Goal: Task Accomplishment & Management: Use online tool/utility

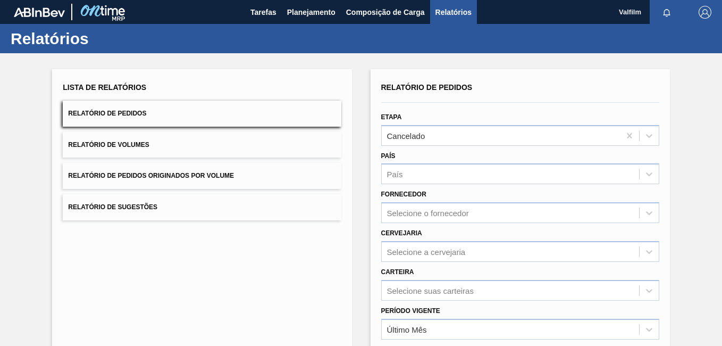
click at [244, 8] on div "Tarefas Planejamento Composição de Carga Relatórios" at bounding box center [361, 12] width 722 height 24
click at [244, 9] on div "Tarefas Planejamento Composição de Carga Relatórios" at bounding box center [361, 12] width 722 height 24
drag, startPoint x: 244, startPoint y: 9, endPoint x: 250, endPoint y: 11, distance: 6.9
click at [250, 11] on span "Tarefas" at bounding box center [263, 12] width 26 height 13
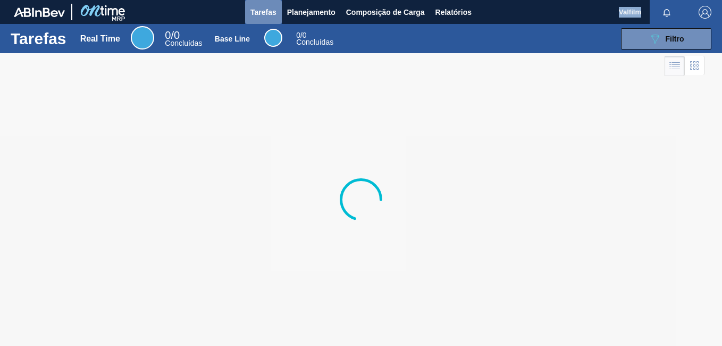
click at [256, 10] on span "Tarefas" at bounding box center [263, 12] width 26 height 13
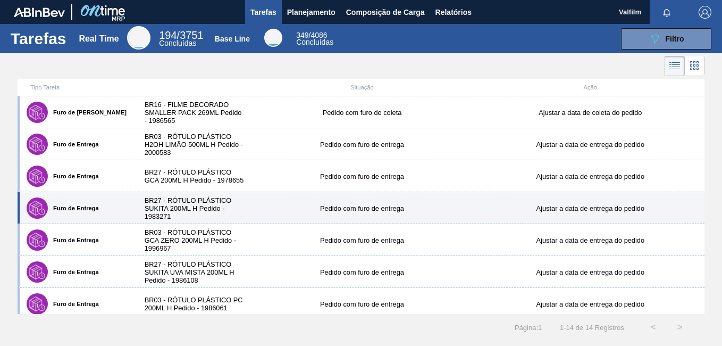
click at [222, 211] on div "BR27 - RÓTULO PLÁSTICO SUKITA 200ML H Pedido - 1983271" at bounding box center [191, 208] width 114 height 24
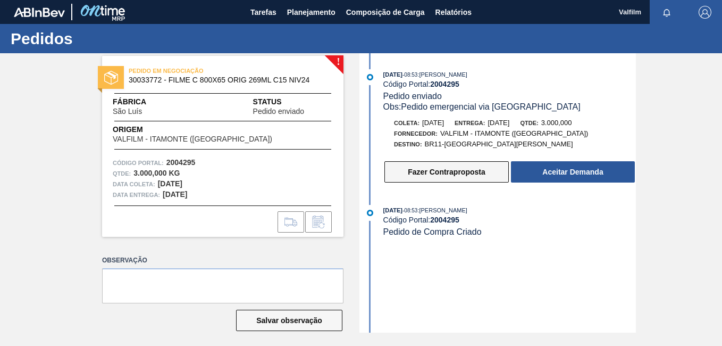
click at [433, 164] on button "Fazer Contraproposta" at bounding box center [446, 171] width 124 height 21
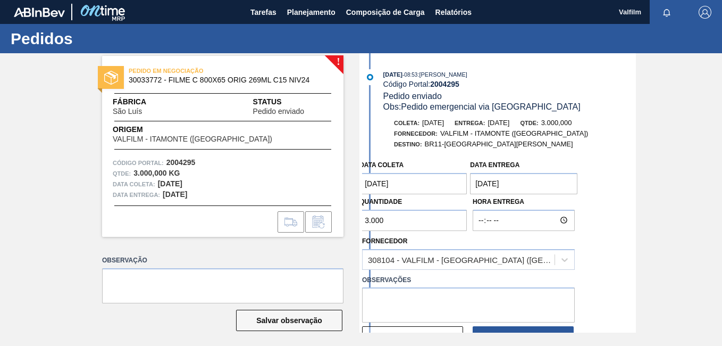
scroll to position [53, 0]
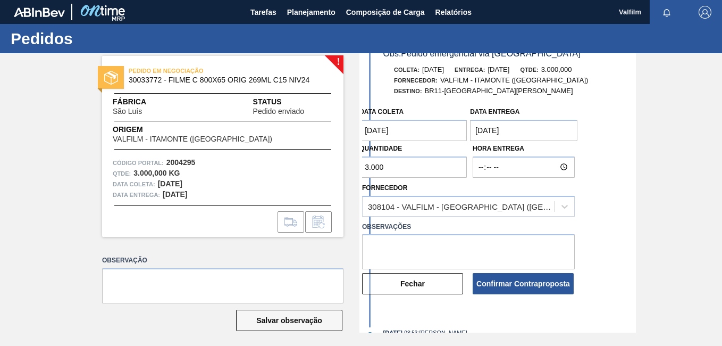
click at [522, 275] on button "Confirmar Contraproposta" at bounding box center [523, 283] width 101 height 21
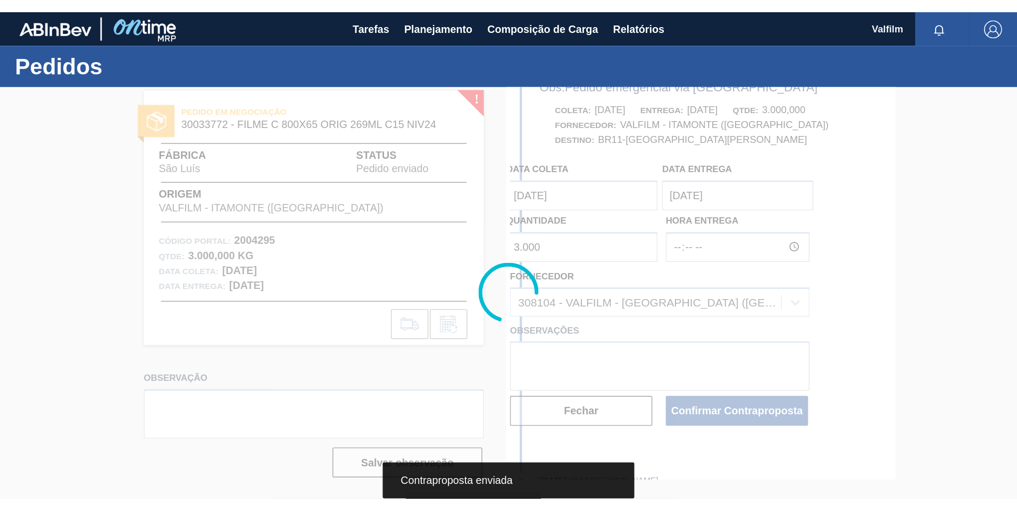
scroll to position [0, 0]
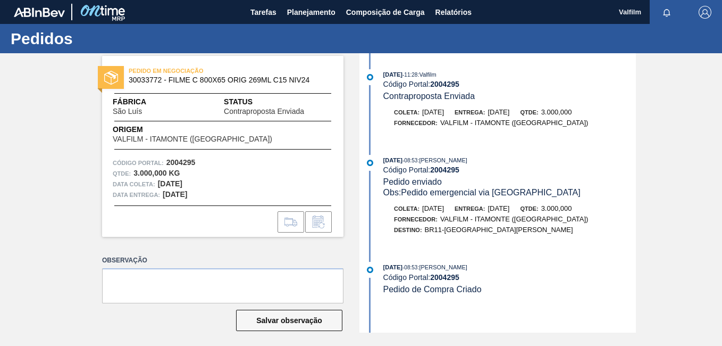
drag, startPoint x: 584, startPoint y: 307, endPoint x: 551, endPoint y: 304, distance: 32.6
click at [584, 307] on div "[DATE] 11:28 : Valfilm Código Portal: 2004295 Contraproposta Enviada [PERSON_NA…" at bounding box center [499, 192] width 274 height 279
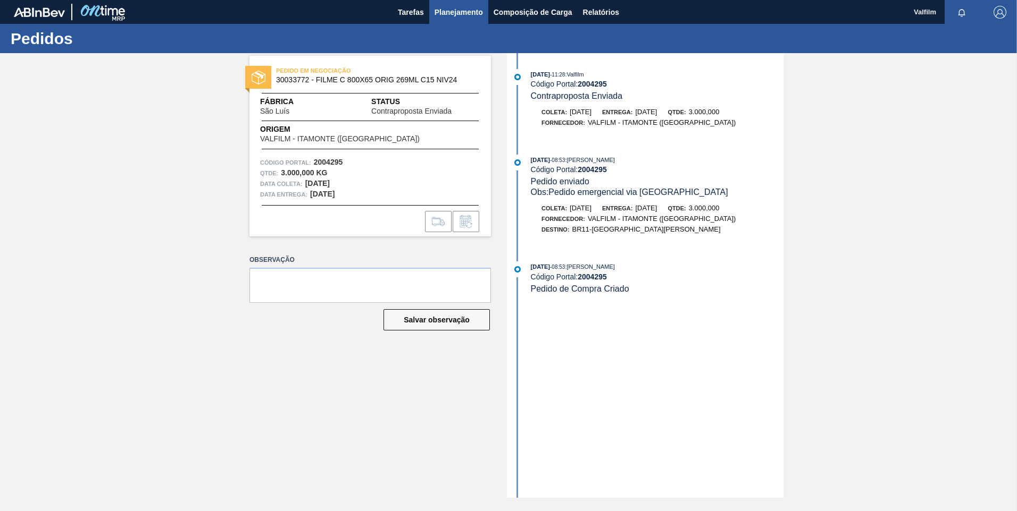
click at [476, 13] on span "Planejamento" at bounding box center [458, 12] width 48 height 13
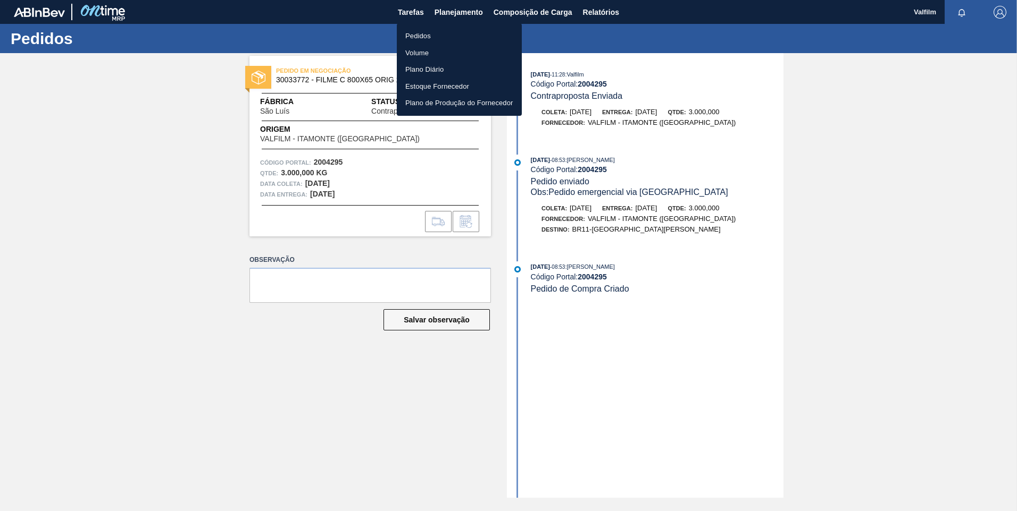
drag, startPoint x: 440, startPoint y: 37, endPoint x: 731, endPoint y: 66, distance: 292.8
click at [440, 37] on li "Pedidos" at bounding box center [459, 36] width 125 height 17
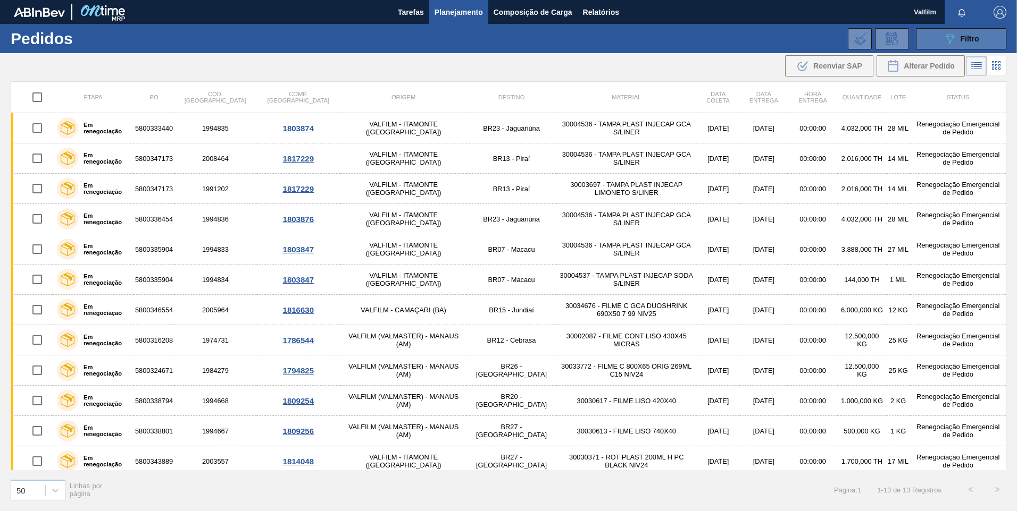
click at [722, 44] on button "089F7B8B-B2A5-4AFE-B5C0-19BA573D28AC Filtro" at bounding box center [961, 38] width 90 height 21
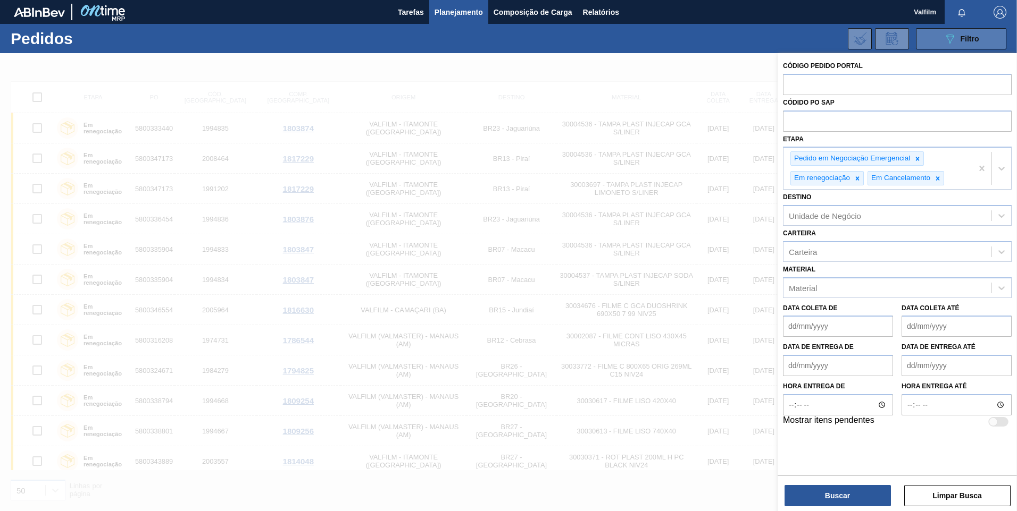
click at [722, 44] on button "089F7B8B-B2A5-4AFE-B5C0-19BA573D28AC Filtro" at bounding box center [961, 38] width 90 height 21
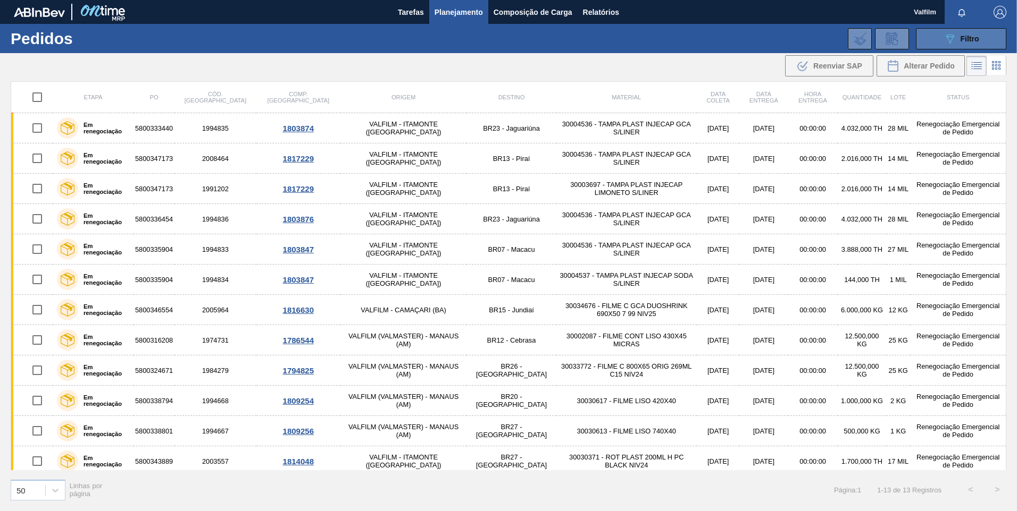
click at [722, 45] on button "089F7B8B-B2A5-4AFE-B5C0-19BA573D28AC Filtro" at bounding box center [961, 38] width 90 height 21
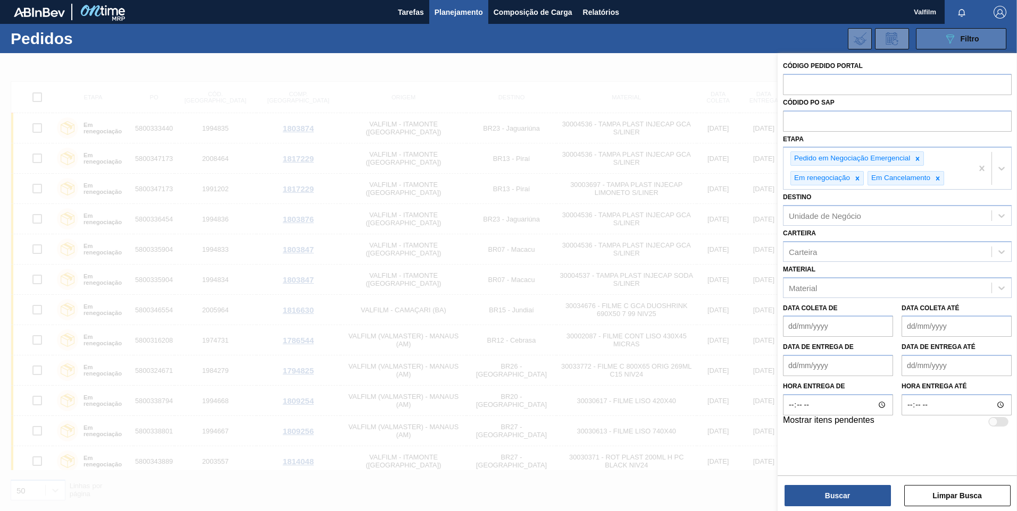
click at [722, 45] on button "089F7B8B-B2A5-4AFE-B5C0-19BA573D28AC Filtro" at bounding box center [961, 38] width 90 height 21
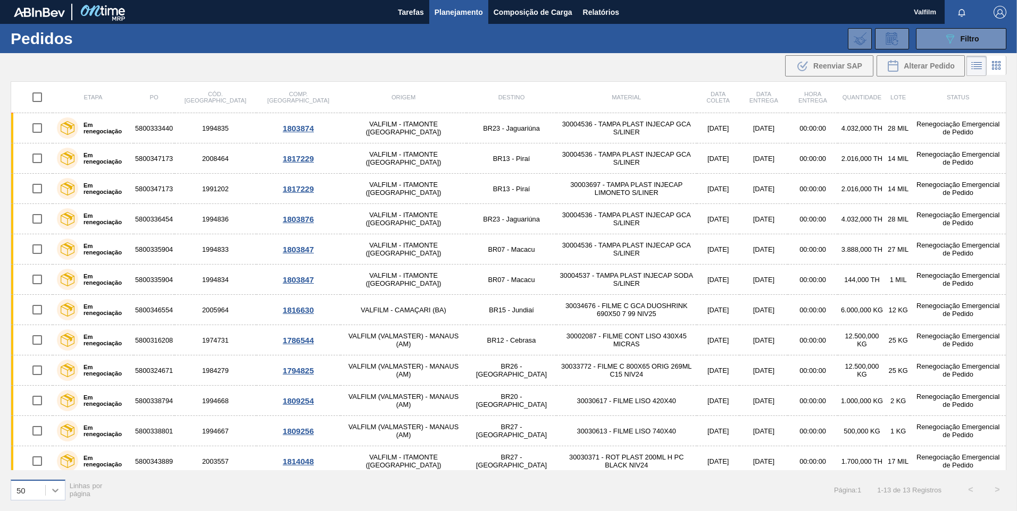
click at [53, 345] on icon at bounding box center [55, 490] width 11 height 11
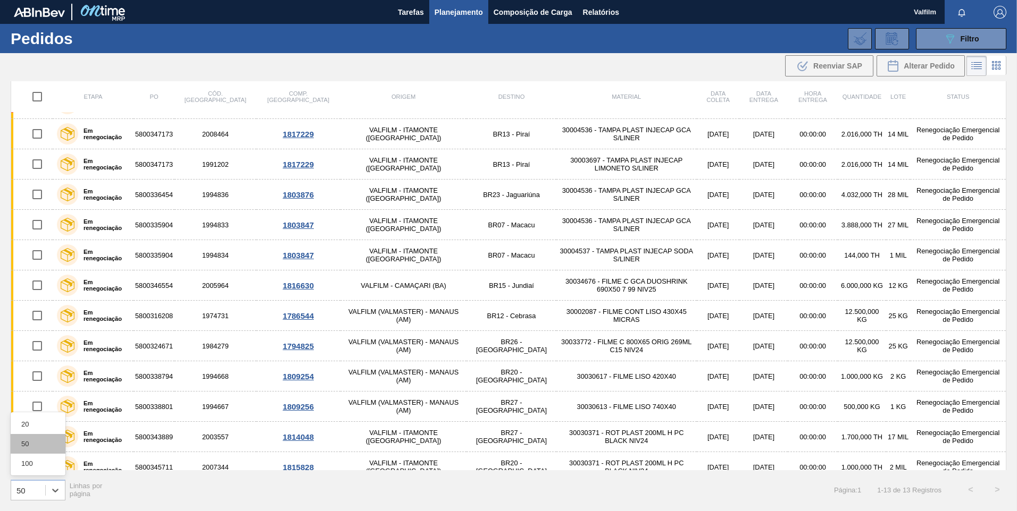
scroll to position [37, 0]
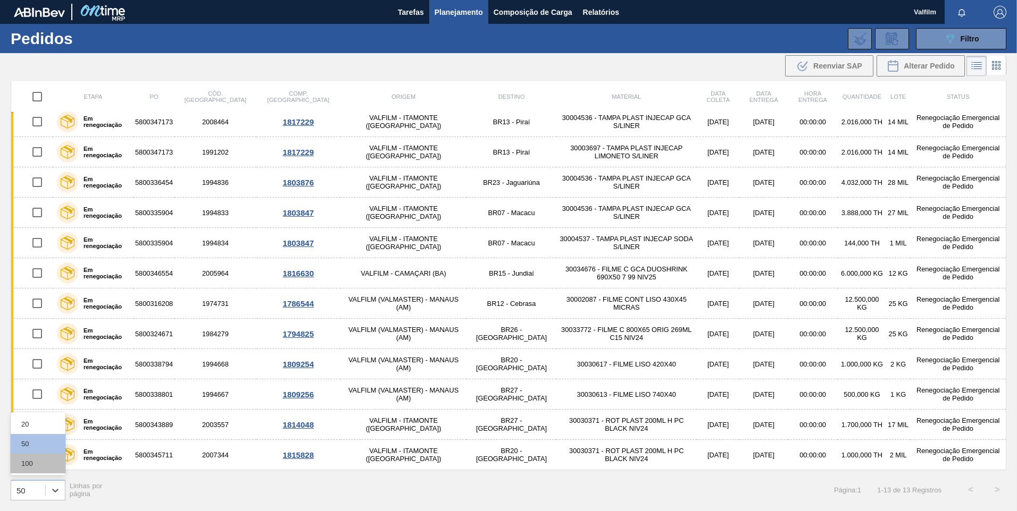
click at [47, 345] on div "100" at bounding box center [38, 464] width 55 height 20
click at [404, 18] on span "Tarefas" at bounding box center [411, 12] width 26 height 13
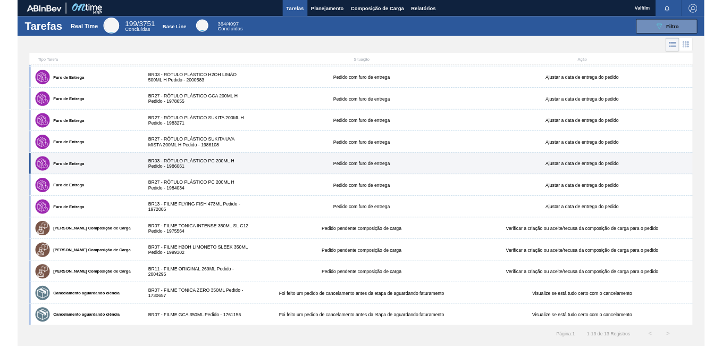
scroll to position [31, 0]
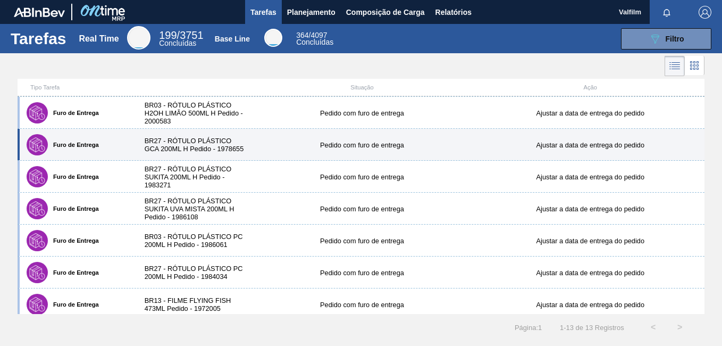
click at [293, 133] on div "Furo de Entrega BR27 - RÓTULO PLÁSTICO GCA 200ML H Pedido - 1978655 Pedido com …" at bounding box center [361, 145] width 687 height 32
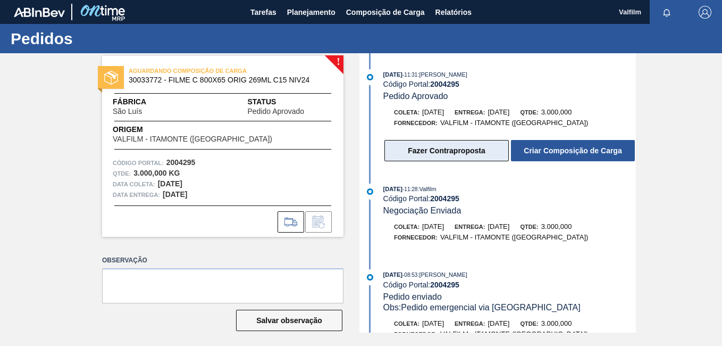
click at [466, 155] on button "Fazer Contraproposta" at bounding box center [446, 150] width 124 height 21
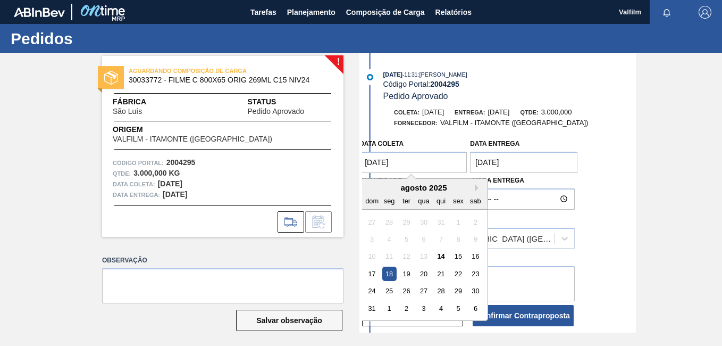
click at [396, 157] on coleta "[DATE]" at bounding box center [412, 162] width 107 height 21
click at [471, 189] on div "agosto 2025" at bounding box center [424, 187] width 128 height 9
click at [476, 189] on button "Next Month" at bounding box center [478, 187] width 7 height 7
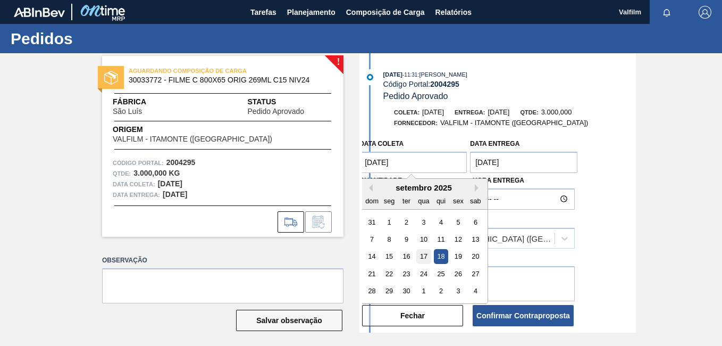
click at [420, 257] on div "17" at bounding box center [424, 256] width 14 height 14
type coleta "[DATE]"
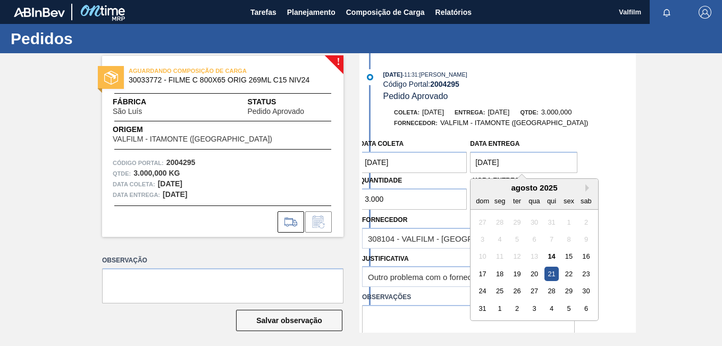
click at [499, 164] on entrega "[DATE]" at bounding box center [523, 162] width 107 height 21
click at [588, 190] on button "Next Month" at bounding box center [588, 187] width 7 height 7
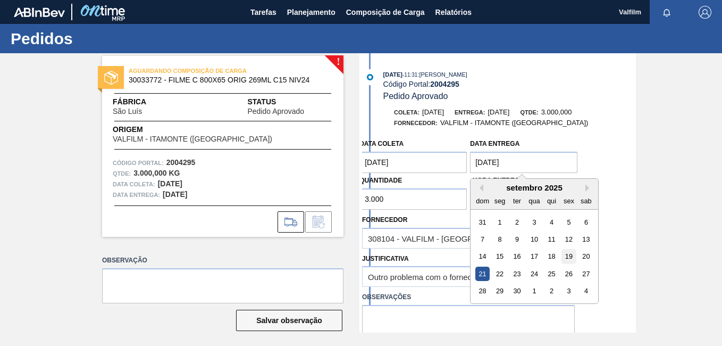
click at [572, 259] on div "19" at bounding box center [569, 256] width 14 height 14
type entrega "[DATE]"
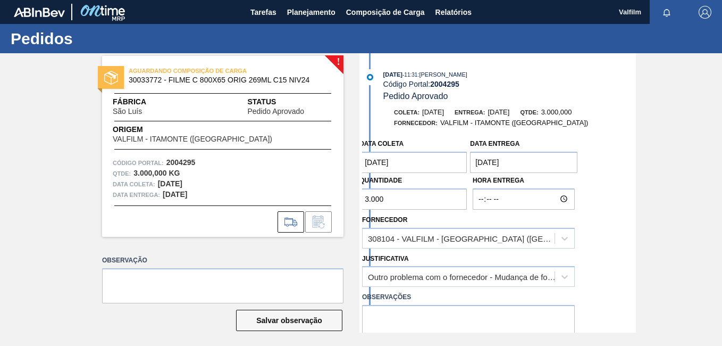
click at [439, 248] on div "Justificativa Outro problema com o fornecedor - Mudança de fornecedor" at bounding box center [468, 267] width 221 height 39
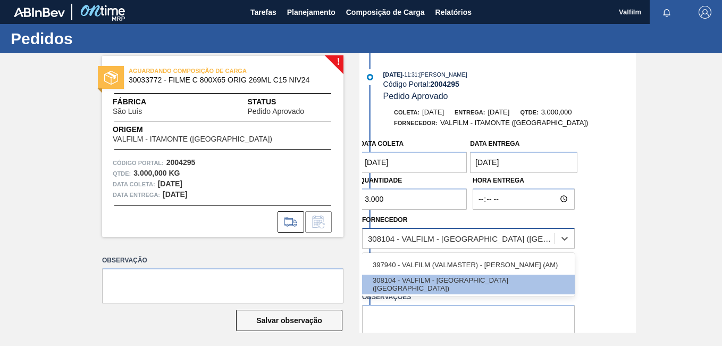
click at [435, 237] on div "308104 - VALFILM - [GEOGRAPHIC_DATA] ([GEOGRAPHIC_DATA])" at bounding box center [462, 237] width 188 height 9
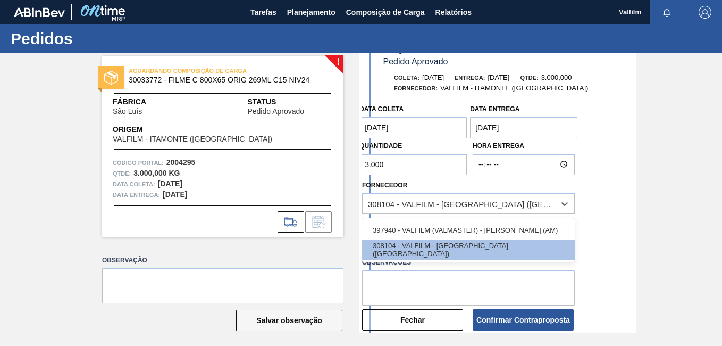
scroll to position [53, 0]
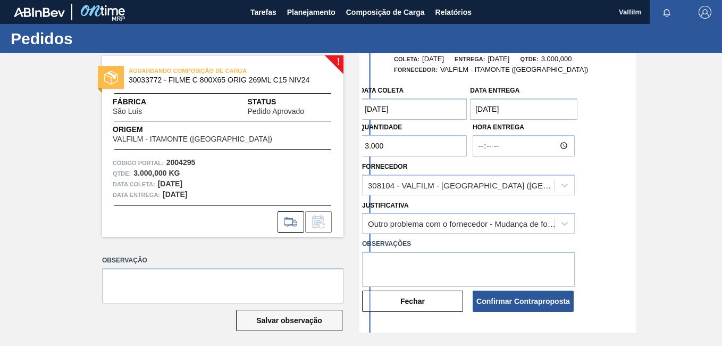
click at [616, 249] on div "Data [PERSON_NAME] [DATE] Data entrega [DATE] Quantidade 3.000 Hora Entrega For…" at bounding box center [499, 196] width 274 height 232
click at [404, 271] on textarea at bounding box center [468, 268] width 213 height 35
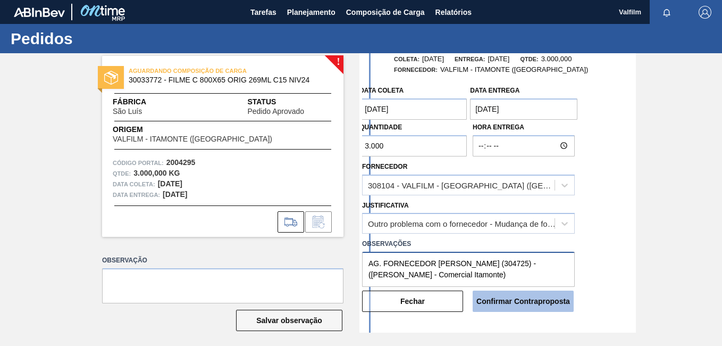
type textarea "AG. FORNECEDOR [PERSON_NAME] (304725) - ([PERSON_NAME] - Comercial Itamonte)"
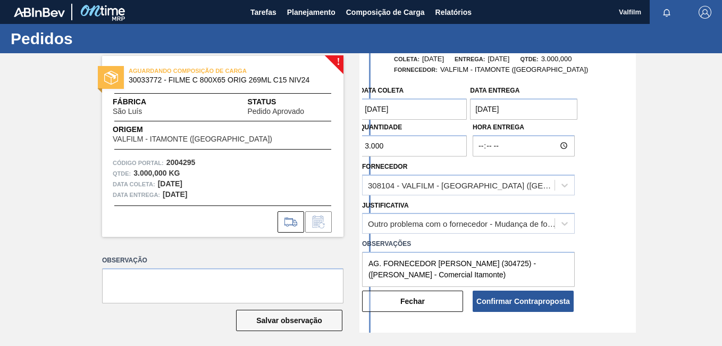
click at [516, 306] on button "Confirmar Contraproposta" at bounding box center [523, 300] width 101 height 21
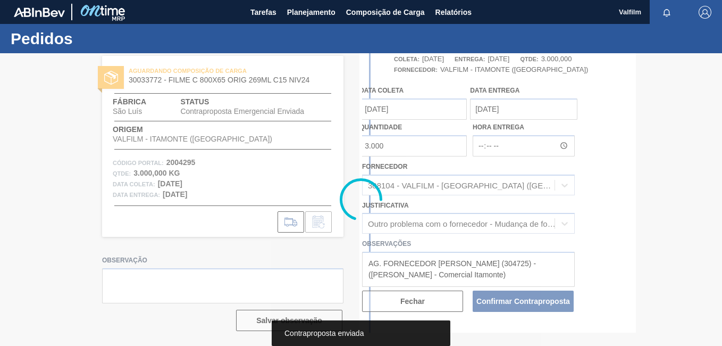
click at [435, 298] on div at bounding box center [361, 199] width 722 height 292
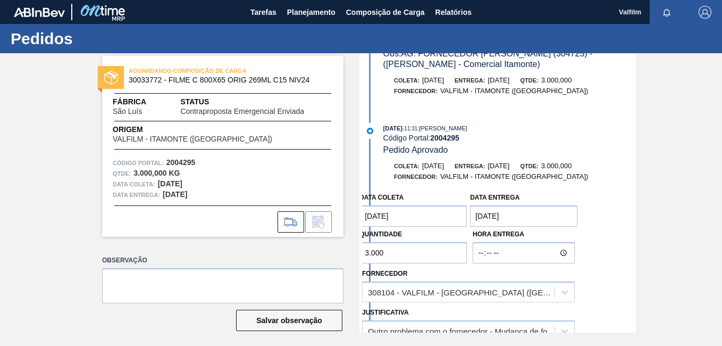
scroll to position [160, 0]
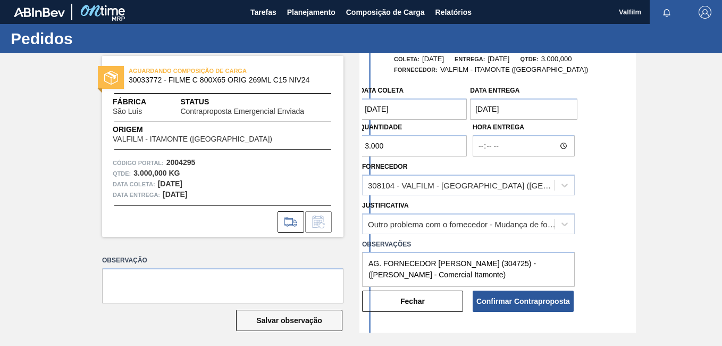
click at [435, 298] on button "Fechar" at bounding box center [412, 300] width 101 height 21
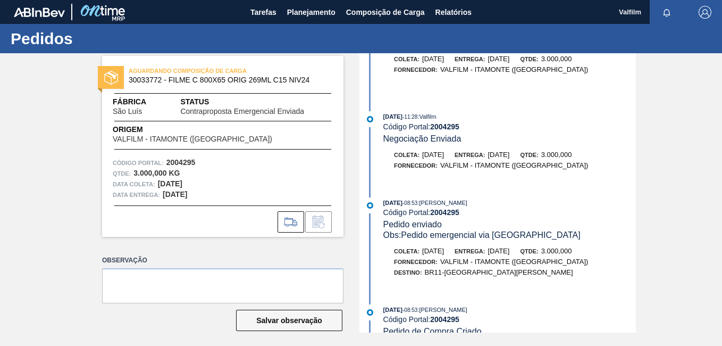
drag, startPoint x: 625, startPoint y: 180, endPoint x: 585, endPoint y: 181, distance: 39.9
click at [625, 180] on div "[DATE] 11:28 : Valfilm Código Portal: 2004295 Negociação Enviada [PERSON_NAME]:…" at bounding box center [499, 146] width 274 height 70
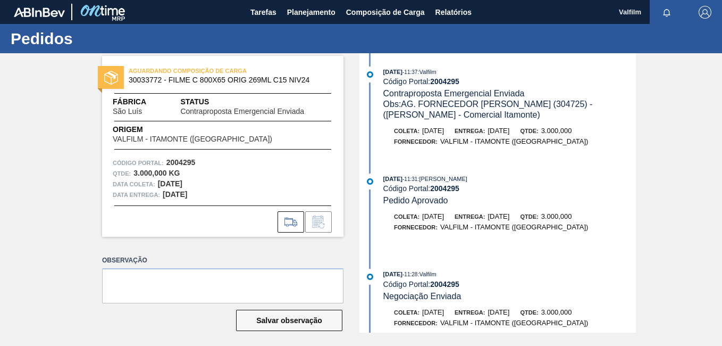
scroll to position [0, 0]
